Goal: Entertainment & Leisure: Consume media (video, audio)

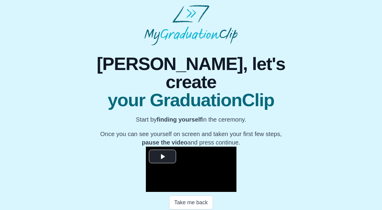
scroll to position [66, 0]
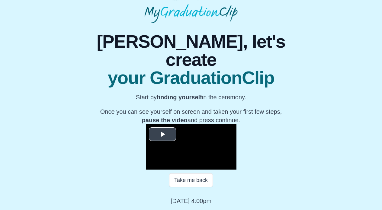
click at [230, 124] on video "Video Player" at bounding box center [191, 146] width 90 height 45
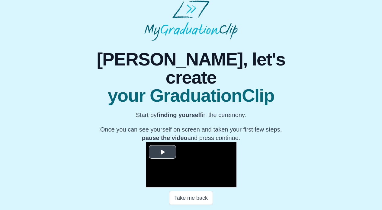
scroll to position [4, 0]
click at [180, 142] on video "Video Player" at bounding box center [191, 164] width 90 height 45
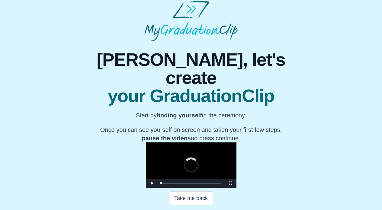
click at [231, 165] on video "Video Player" at bounding box center [191, 164] width 90 height 45
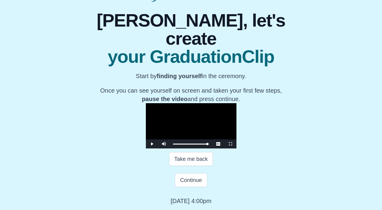
scroll to position [87, 0]
click at [152, 144] on span "Video Player" at bounding box center [152, 144] width 0 height 0
click at [208, 143] on div "1:15:46 Progress : 0%" at bounding box center [190, 144] width 35 height 2
click at [208, 143] on div "1:15:48 Progress : 0%" at bounding box center [190, 144] width 35 height 2
click at [152, 144] on span "Video Player" at bounding box center [152, 144] width 0 height 0
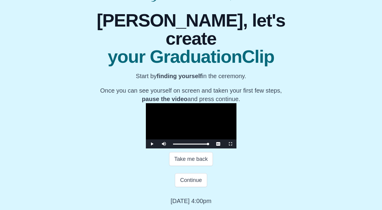
click at [152, 144] on span "Video Player" at bounding box center [152, 144] width 0 height 0
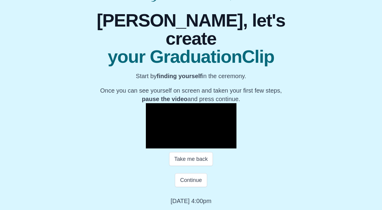
click at [152, 144] on span "Video Player" at bounding box center [152, 144] width 0 height 0
